Goal: Browse casually

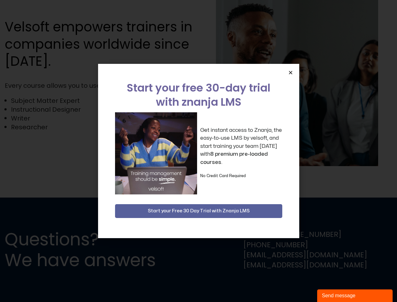
click at [199, 151] on div "Get instant access to Znanja, the easy-to-use LMS by velsoft, and start trainin…" at bounding box center [198, 153] width 167 height 82
click at [291, 72] on icon "Close" at bounding box center [290, 72] width 5 height 5
click at [355, 296] on div "Send message" at bounding box center [355, 296] width 66 height 8
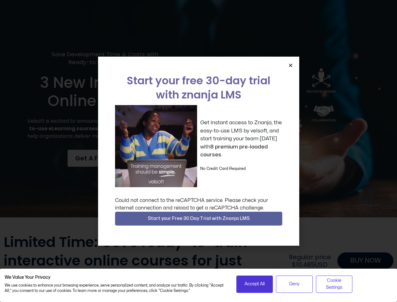
click at [199, 151] on div "Get instant access to Znanja, the easy-to-use LMS by velsoft, and start trainin…" at bounding box center [198, 146] width 167 height 82
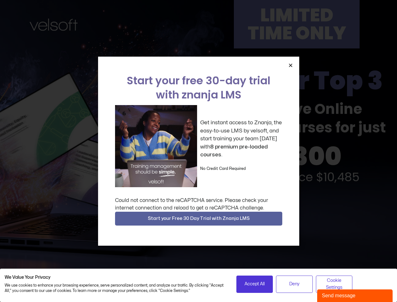
click at [199, 151] on div "Get instant access to Znanja, the easy-to-use LMS by velsoft, and start trainin…" at bounding box center [198, 146] width 167 height 82
click at [291, 65] on icon "Close" at bounding box center [290, 65] width 5 height 5
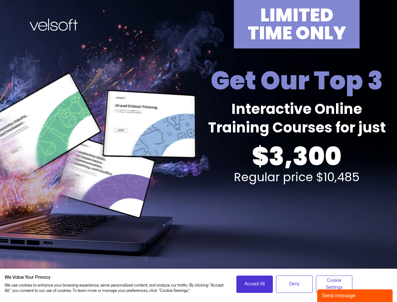
click at [199, 219] on div "LIMITED TIME ONLY Get Our Top 3 Interactive Online Training Courses for just $3…" at bounding box center [199, 139] width 390 height 278
click at [255, 284] on span "Accept All" at bounding box center [255, 284] width 20 height 7
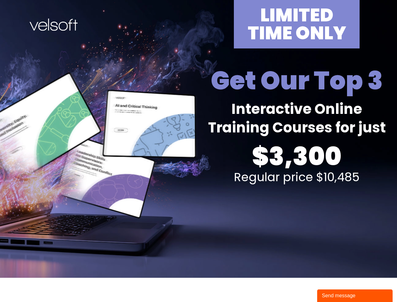
click at [355, 296] on div "Send message" at bounding box center [355, 296] width 66 height 8
